Goal: Transaction & Acquisition: Subscribe to service/newsletter

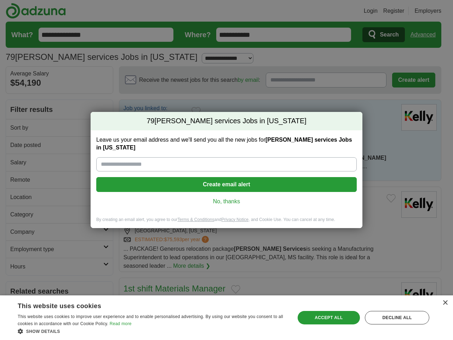
click at [226, 170] on input "Leave us your email address and we'll send you all the new jobs for [PERSON_NAM…" at bounding box center [226, 164] width 260 height 14
click at [226, 184] on button "Create email alert" at bounding box center [226, 184] width 260 height 15
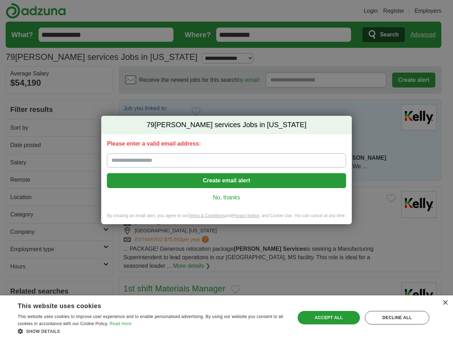
click at [226, 201] on div "Please enter a valid email address: Create email alert No, thanks" at bounding box center [226, 173] width 250 height 79
click at [445, 302] on div "×" at bounding box center [444, 302] width 5 height 5
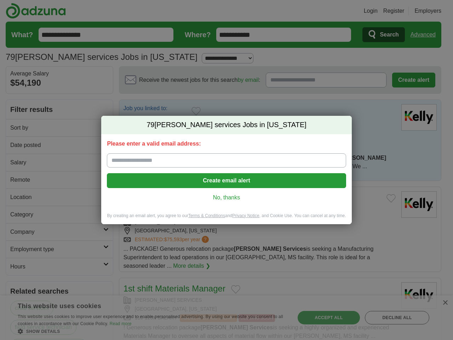
click at [152, 331] on div "79 [PERSON_NAME] services Jobs in [US_STATE] Please enter a valid email address…" at bounding box center [226, 170] width 453 height 340
